Goal: Task Accomplishment & Management: Use online tool/utility

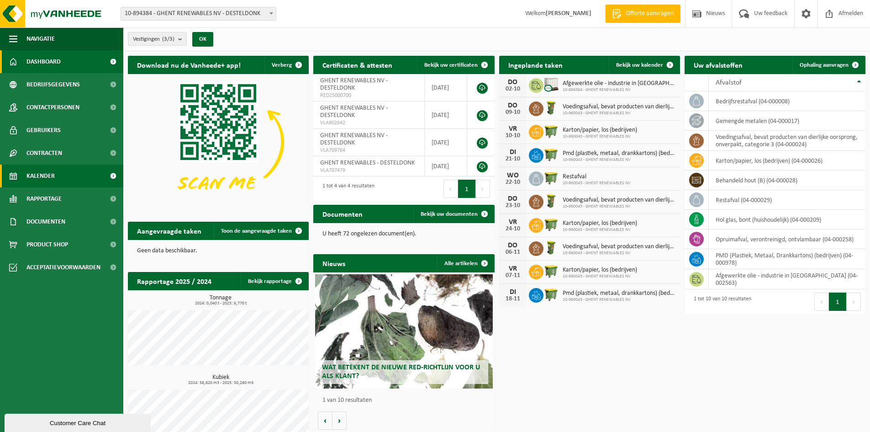
click at [62, 183] on link "Kalender" at bounding box center [61, 175] width 123 height 23
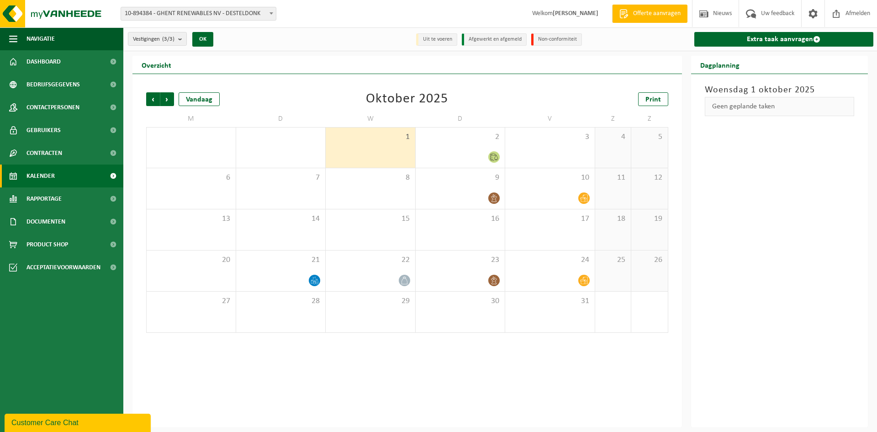
click at [371, 143] on div "1" at bounding box center [371, 147] width 90 height 40
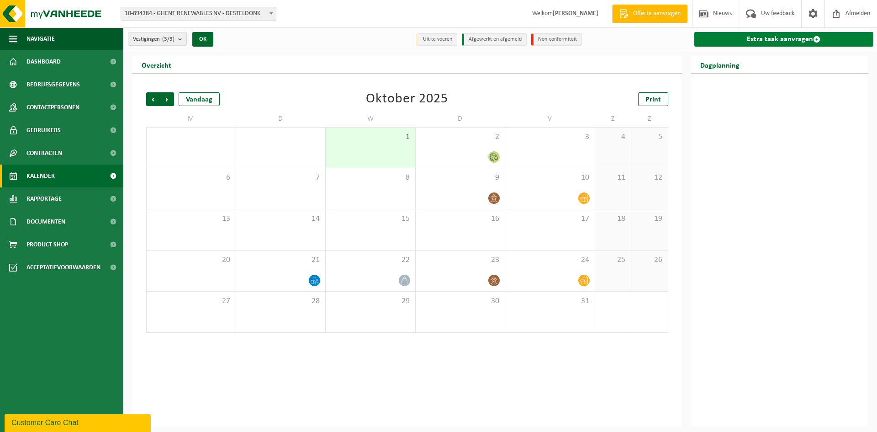
click at [745, 37] on link "Extra taak aanvragen" at bounding box center [784, 39] width 180 height 15
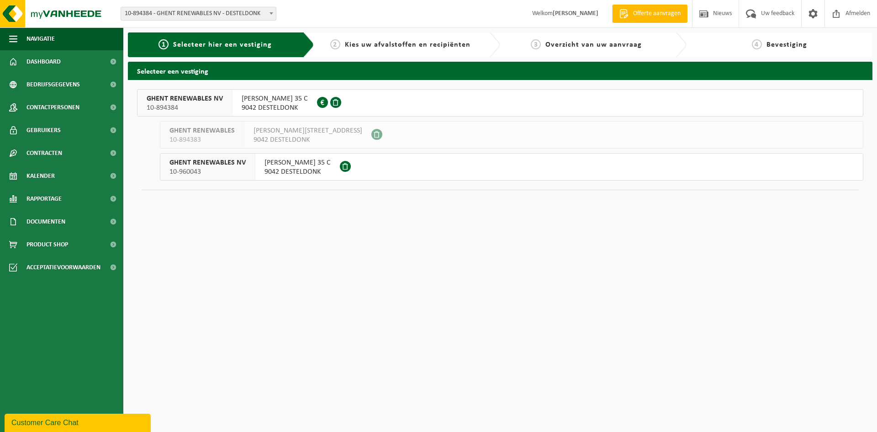
click at [291, 101] on span "CHRISTOFFEL COLUMBUSLAAN 35 C" at bounding box center [275, 98] width 66 height 9
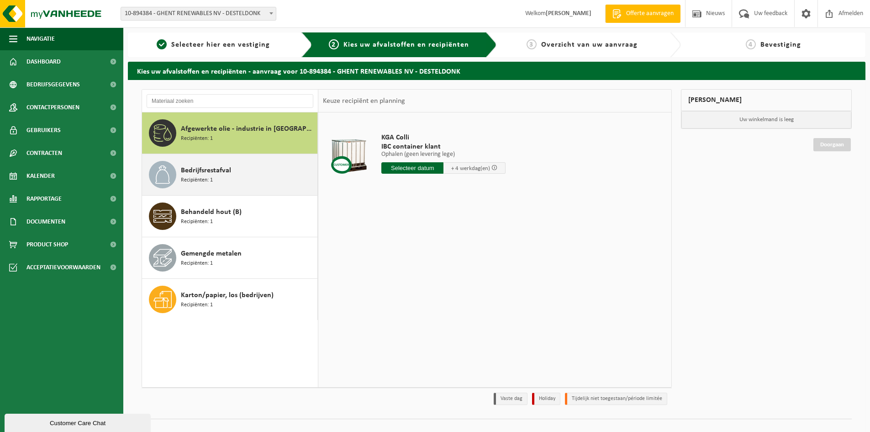
click at [235, 173] on div "Bedrijfsrestafval Recipiënten: 1" at bounding box center [248, 174] width 134 height 27
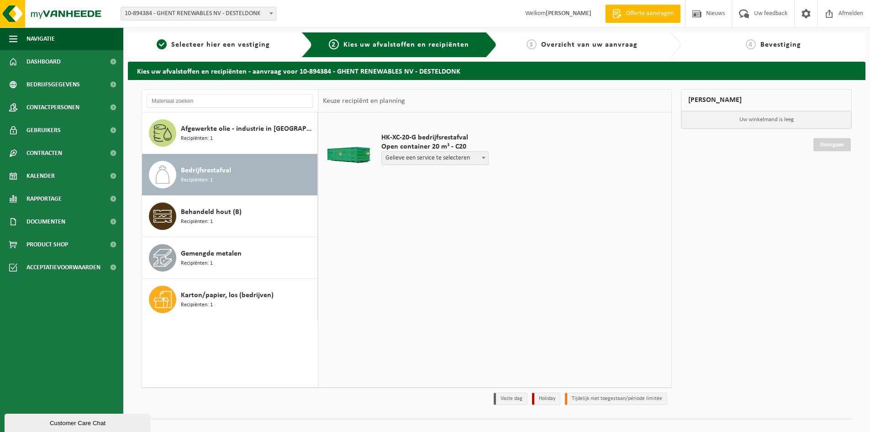
click at [443, 154] on span "Gelieve een service te selecteren" at bounding box center [435, 158] width 106 height 13
click at [430, 225] on div "HK-XC-20-G bedrijfsrestafval Open container 20 m³ - C20 Gelieve een service te …" at bounding box center [494, 249] width 353 height 274
drag, startPoint x: 41, startPoint y: 172, endPoint x: 47, endPoint y: 169, distance: 6.7
click at [42, 172] on span "Kalender" at bounding box center [40, 175] width 28 height 23
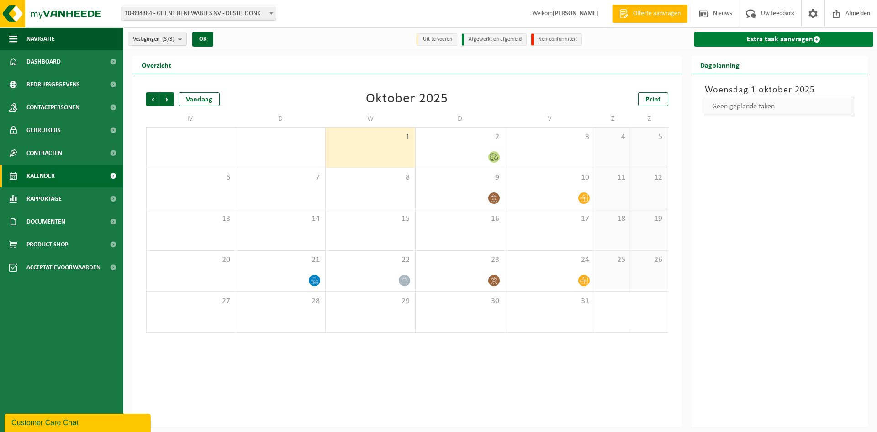
click at [755, 37] on link "Extra taak aanvragen" at bounding box center [784, 39] width 180 height 15
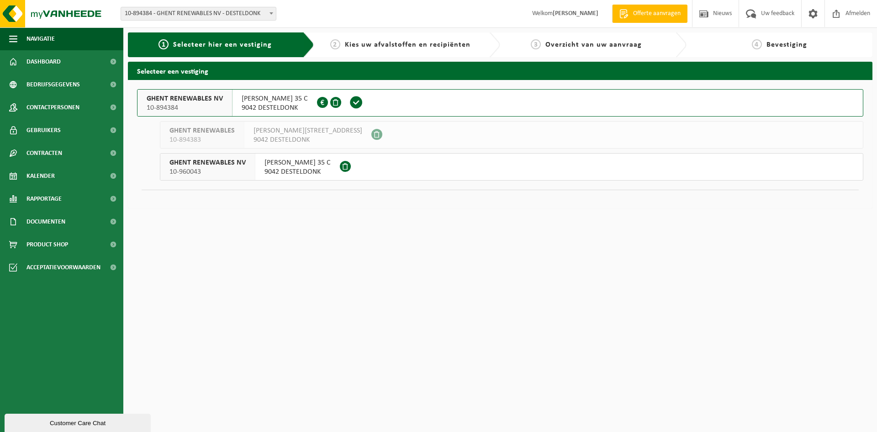
click at [325, 163] on span "[PERSON_NAME] 35 C" at bounding box center [298, 162] width 66 height 9
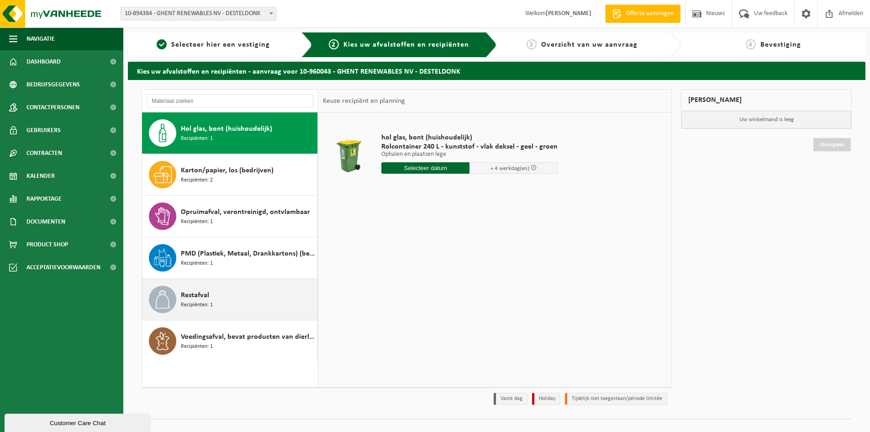
click at [252, 285] on div "Restafval Recipiënten: 1" at bounding box center [230, 299] width 176 height 41
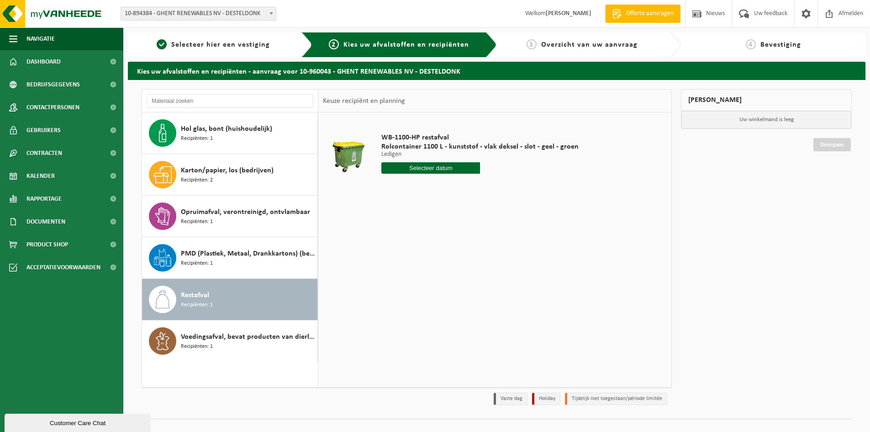
click at [414, 166] on input "text" at bounding box center [430, 167] width 99 height 11
click at [422, 233] on div "8" at bounding box center [422, 234] width 16 height 15
type input "Van [DATE]"
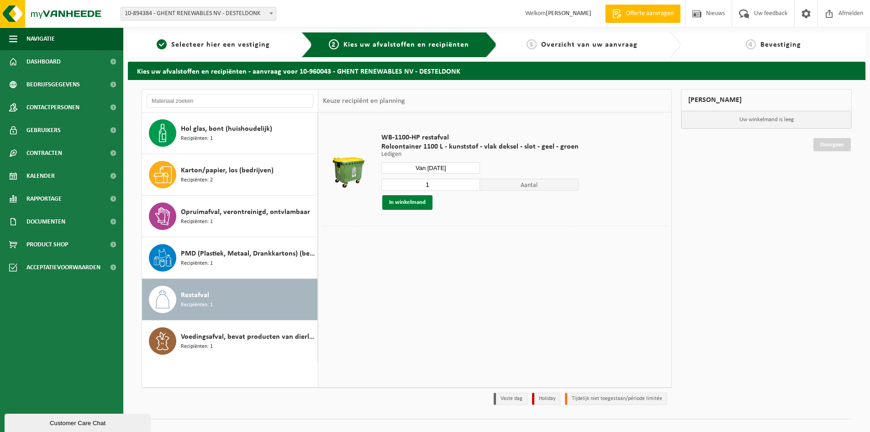
click at [408, 201] on button "In winkelmand" at bounding box center [407, 202] width 50 height 15
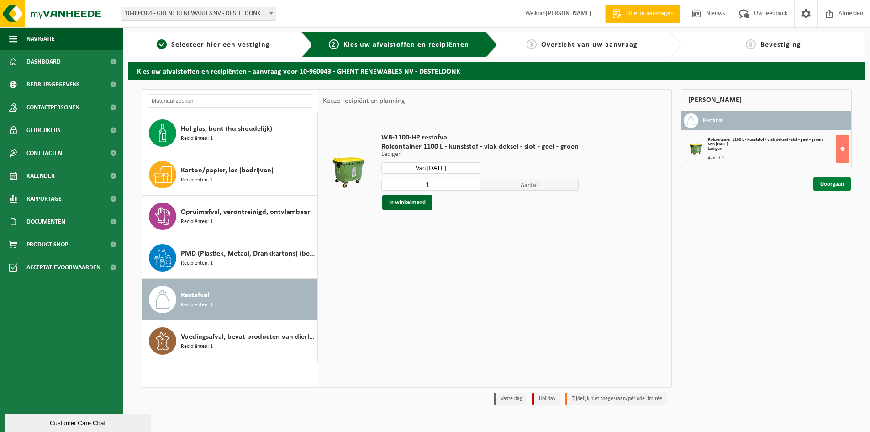
click at [822, 185] on link "Doorgaan" at bounding box center [832, 183] width 37 height 13
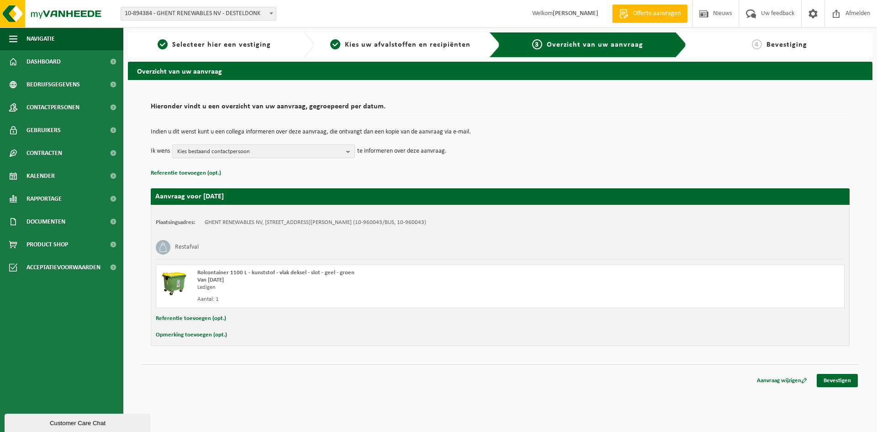
click at [346, 152] on button "Kies bestaand contactpersoon" at bounding box center [263, 151] width 183 height 14
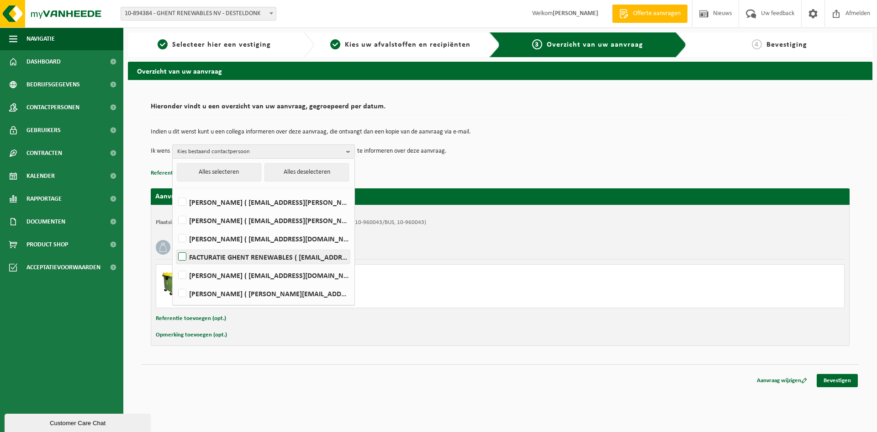
click at [186, 255] on label "FACTURATIE GHENT RENEWABLES ( invoices@ghentrenewables.be )" at bounding box center [263, 257] width 174 height 14
click at [175, 245] on input "FACTURATIE GHENT RENEWABLES ( invoices@ghentrenewables.be )" at bounding box center [175, 245] width 0 height 0
checkbox input "true"
click at [499, 149] on td "Ik wens FACTURATIE GHENT RENEWABLES Alles selecteren Alles deselecteren FREDERI…" at bounding box center [500, 151] width 699 height 14
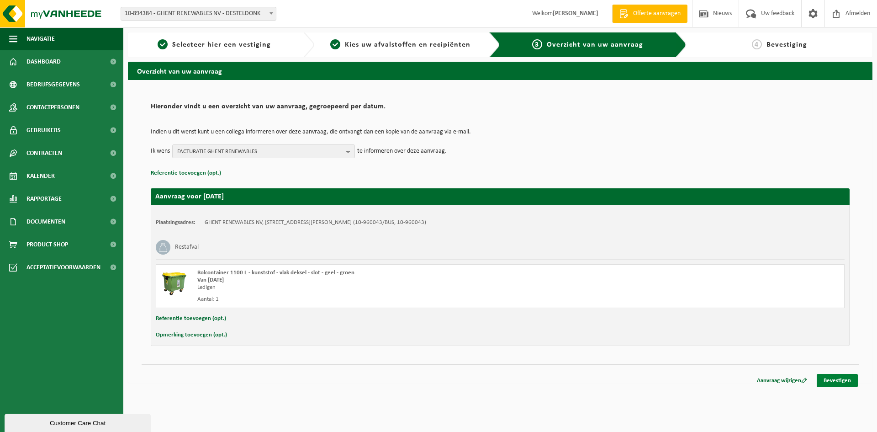
click at [836, 378] on link "Bevestigen" at bounding box center [837, 380] width 41 height 13
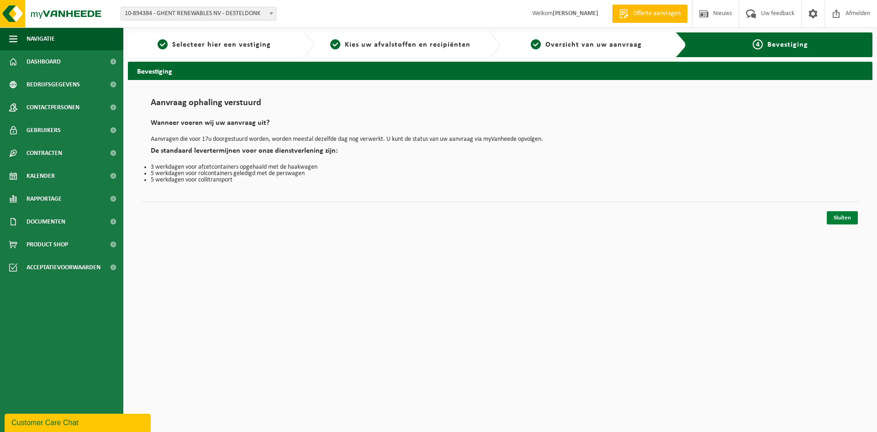
click at [842, 221] on link "Sluiten" at bounding box center [842, 217] width 31 height 13
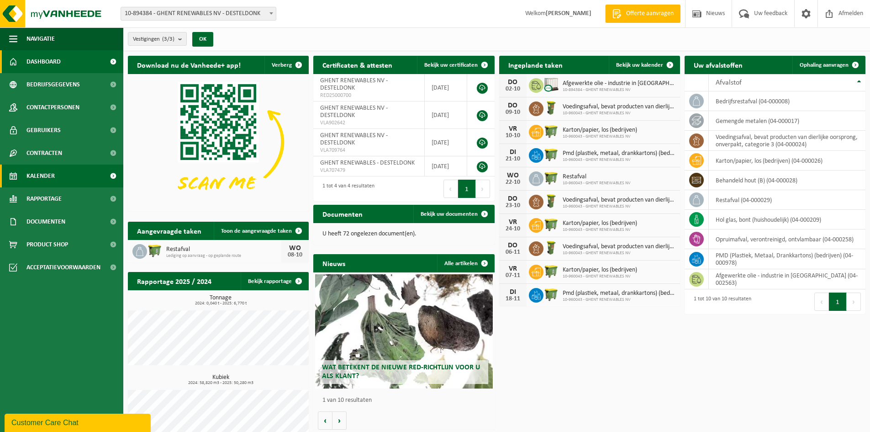
click at [48, 180] on span "Kalender" at bounding box center [40, 175] width 28 height 23
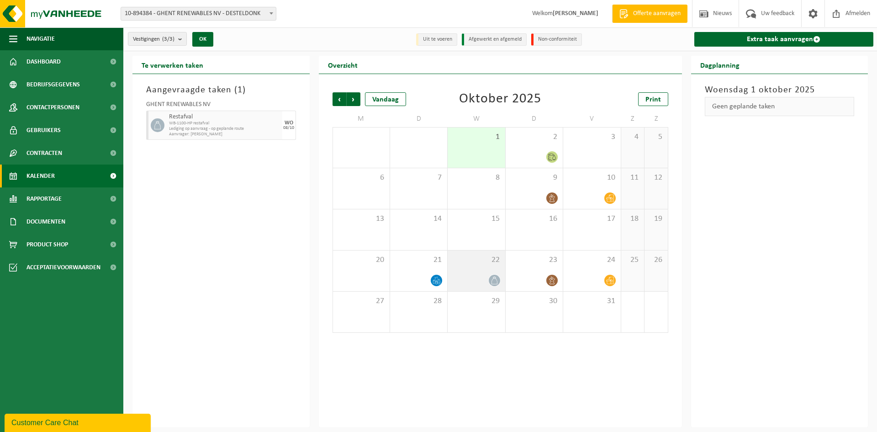
click at [494, 276] on icon at bounding box center [495, 280] width 6 height 8
